Goal: Information Seeking & Learning: Check status

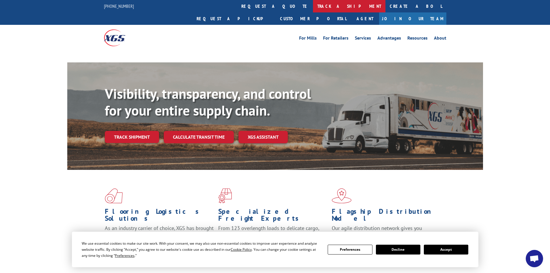
click at [313, 5] on link "track a shipment" at bounding box center [349, 6] width 73 height 12
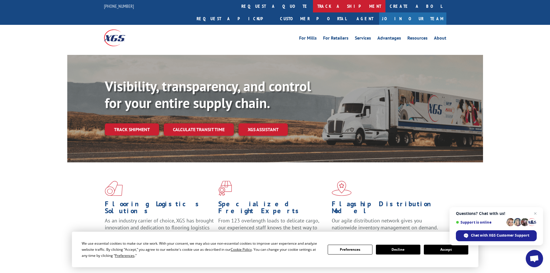
click at [313, 5] on link "track a shipment" at bounding box center [349, 6] width 73 height 12
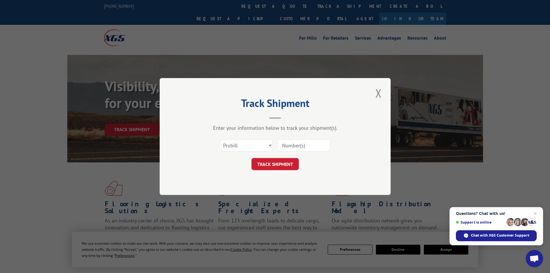
click at [309, 140] on input at bounding box center [303, 145] width 53 height 12
paste input "17514295"
type input "17514295"
click at [287, 163] on button "TRACK SHIPMENT" at bounding box center [275, 164] width 47 height 12
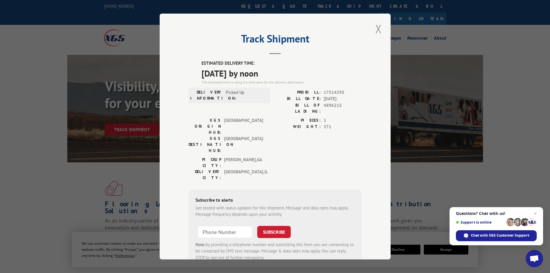
click at [376, 27] on button "Close modal" at bounding box center [379, 29] width 10 height 16
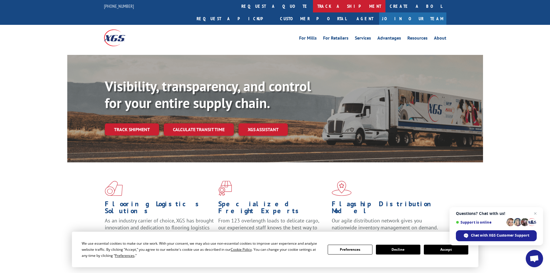
click at [313, 4] on link "track a shipment" at bounding box center [349, 6] width 73 height 12
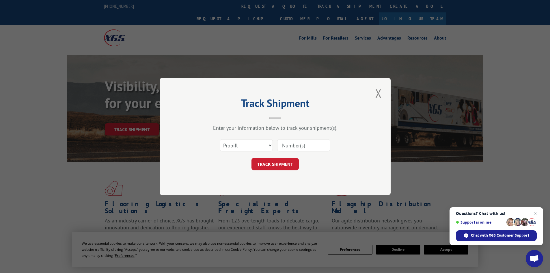
click at [299, 143] on input at bounding box center [303, 145] width 53 height 12
paste input "17153273"
type input "17153273"
click at [267, 166] on button "TRACK SHIPMENT" at bounding box center [275, 164] width 47 height 12
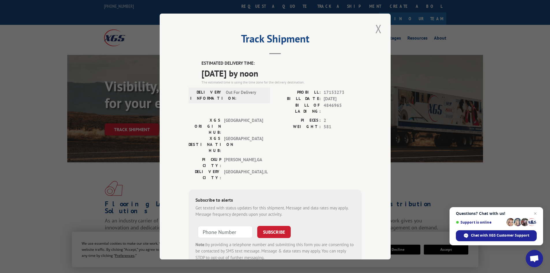
click at [376, 27] on button "Close modal" at bounding box center [379, 29] width 10 height 16
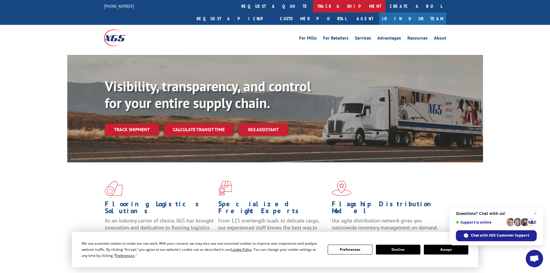
click at [313, 4] on link "track a shipment" at bounding box center [349, 6] width 73 height 12
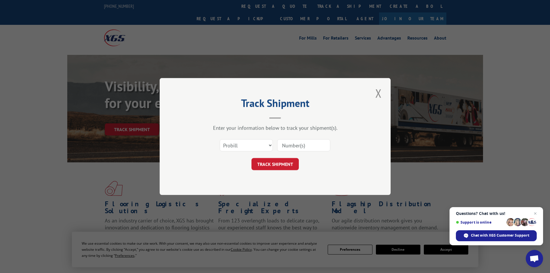
click at [298, 147] on input at bounding box center [303, 145] width 53 height 12
paste input "17224955"
type input "17224955"
click at [282, 161] on button "TRACK SHIPMENT" at bounding box center [275, 164] width 47 height 12
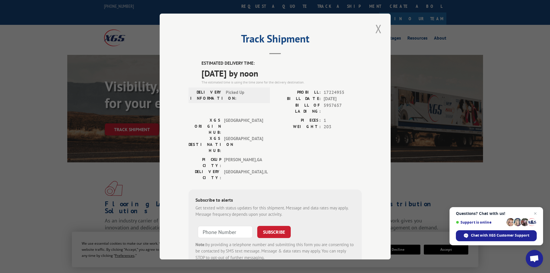
click at [376, 29] on button "Close modal" at bounding box center [379, 29] width 10 height 16
